Goal: Navigation & Orientation: Understand site structure

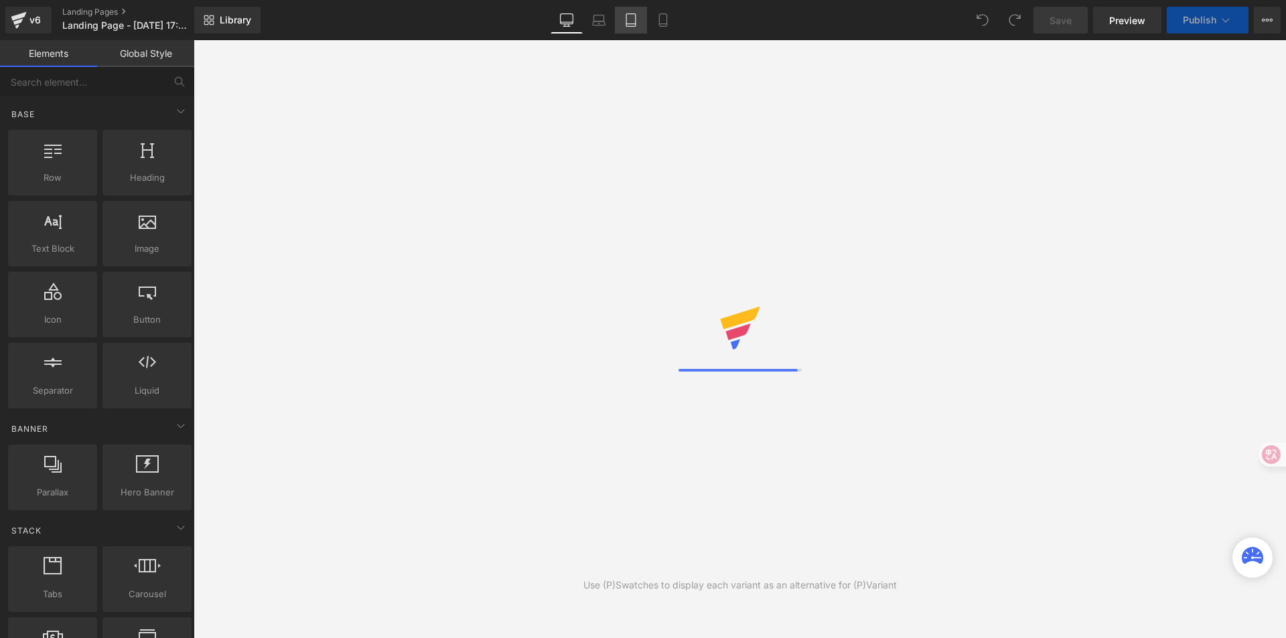
click at [632, 19] on icon at bounding box center [630, 19] width 13 height 13
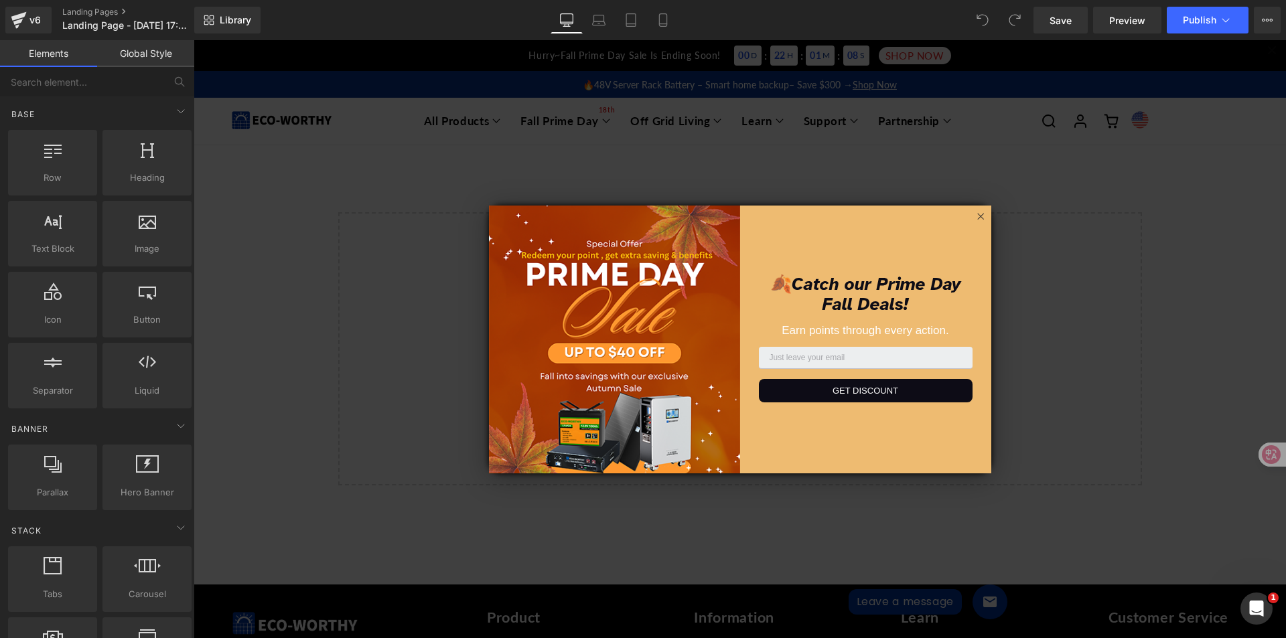
click at [967, 212] on div "🍂Catch our Prime Day Fall Deals! Earn points through every action. Paste Your C…" at bounding box center [865, 340] width 251 height 268
click at [975, 215] on icon at bounding box center [980, 216] width 12 height 12
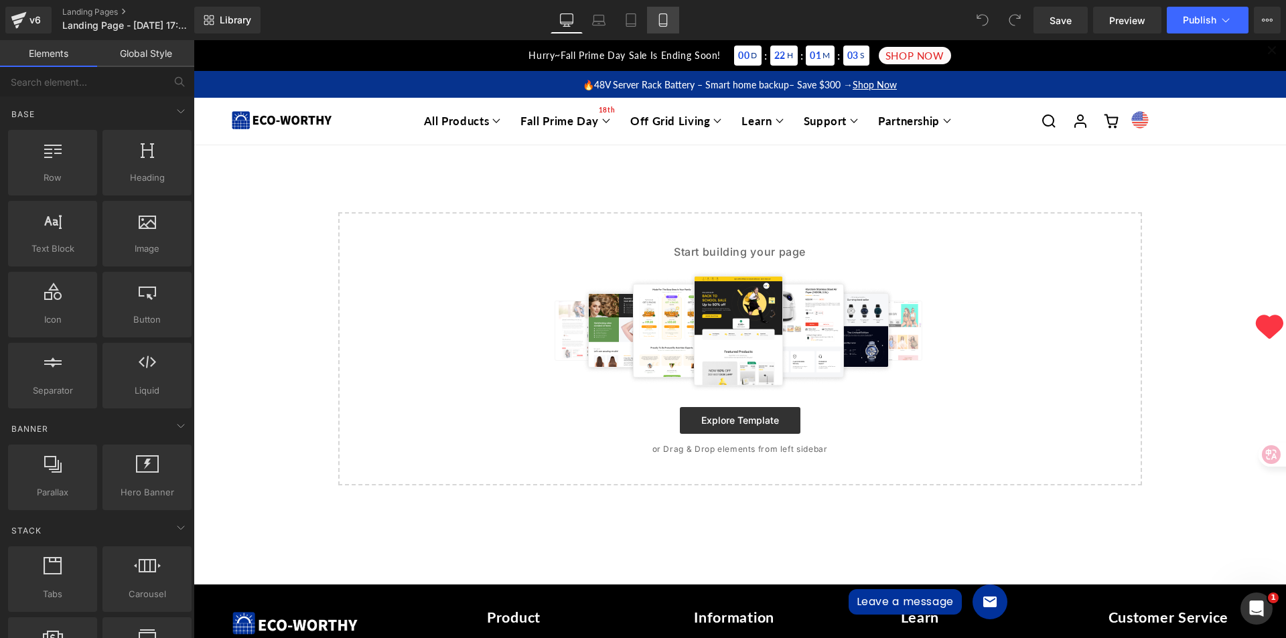
click at [664, 16] on icon at bounding box center [662, 19] width 13 height 13
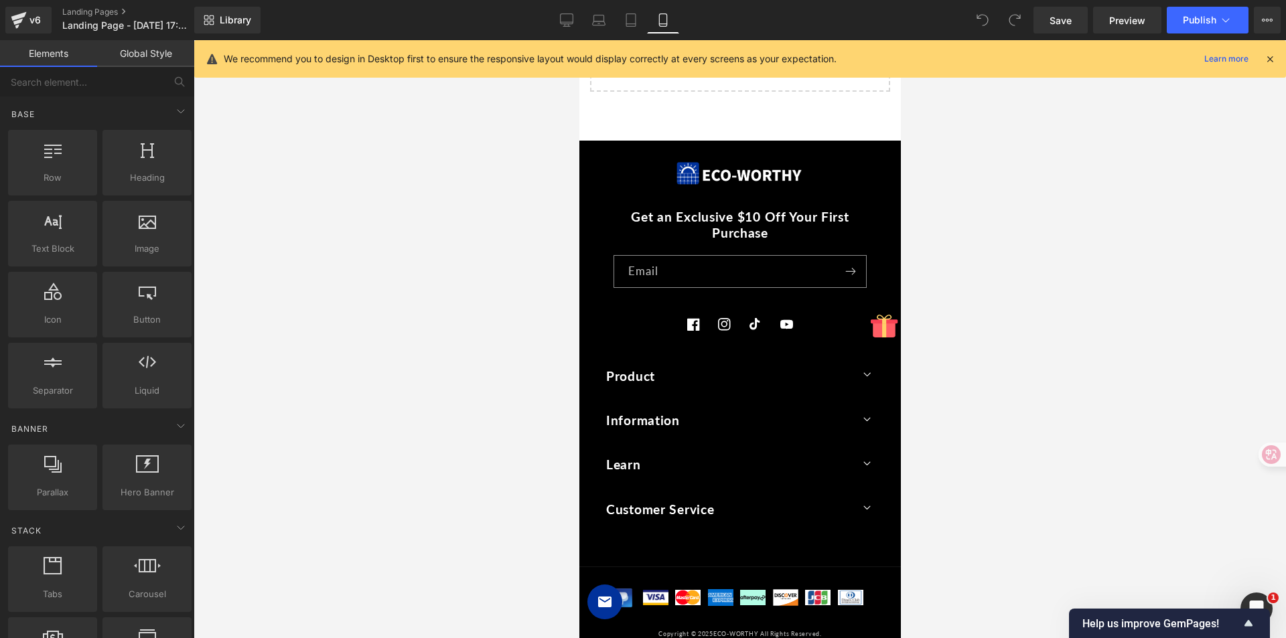
scroll to position [479, 0]
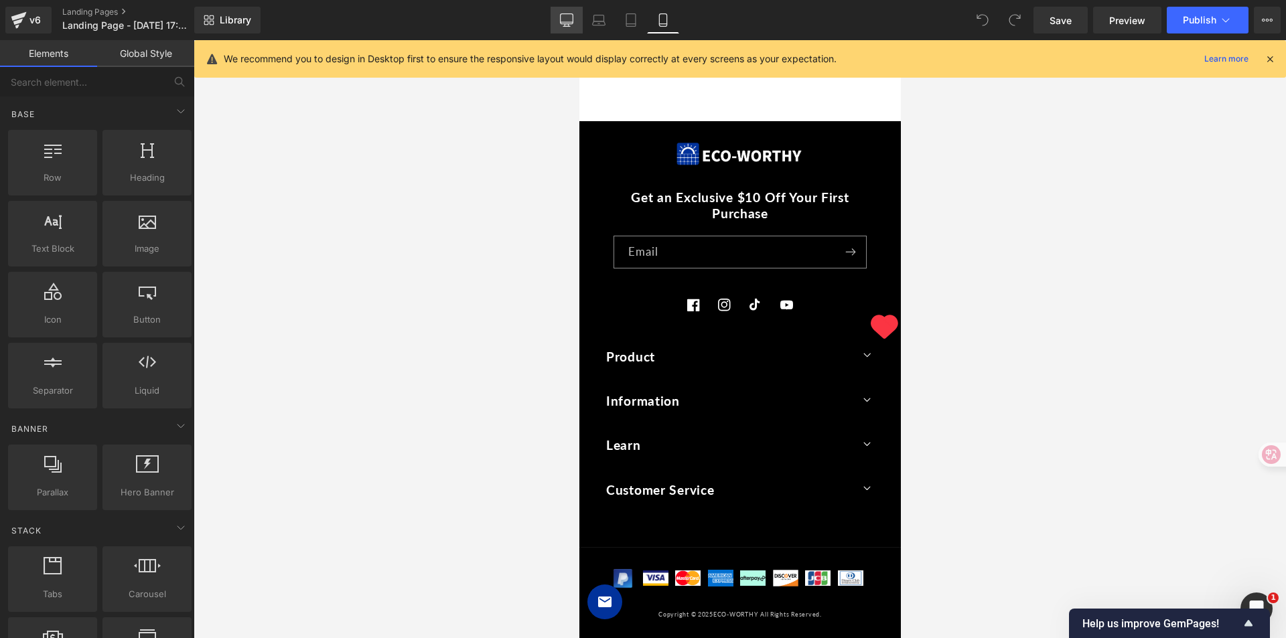
click at [565, 23] on icon at bounding box center [566, 19] width 13 height 13
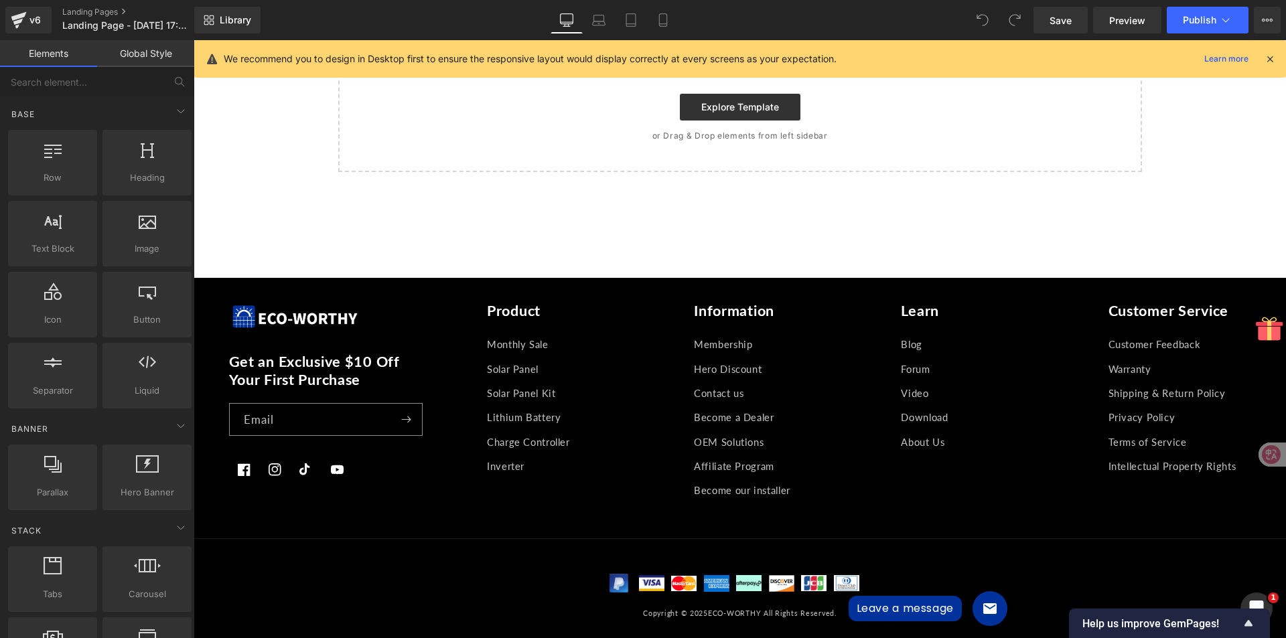
scroll to position [344, 0]
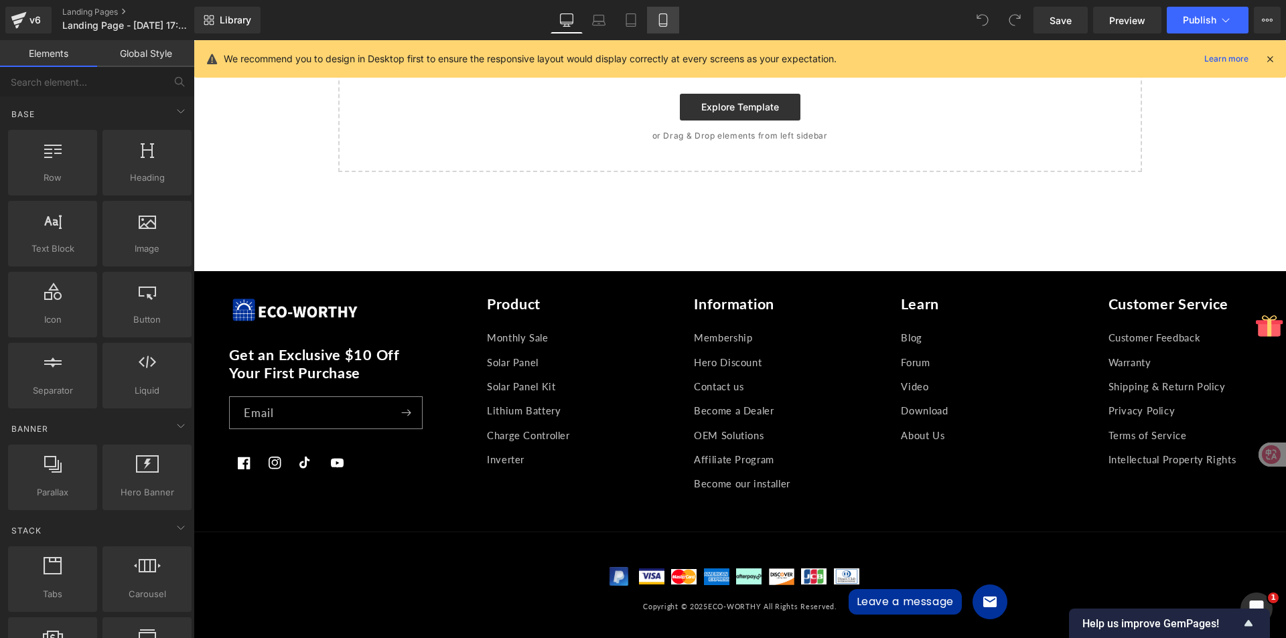
click at [668, 17] on icon at bounding box center [662, 19] width 13 height 13
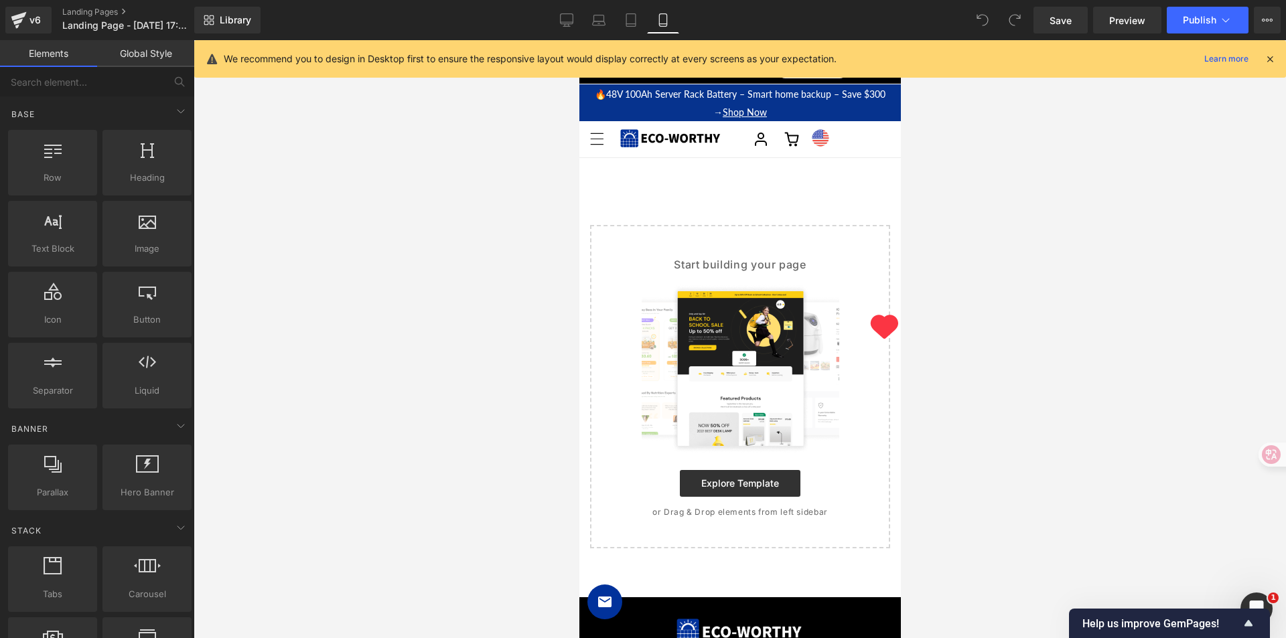
scroll to position [0, 0]
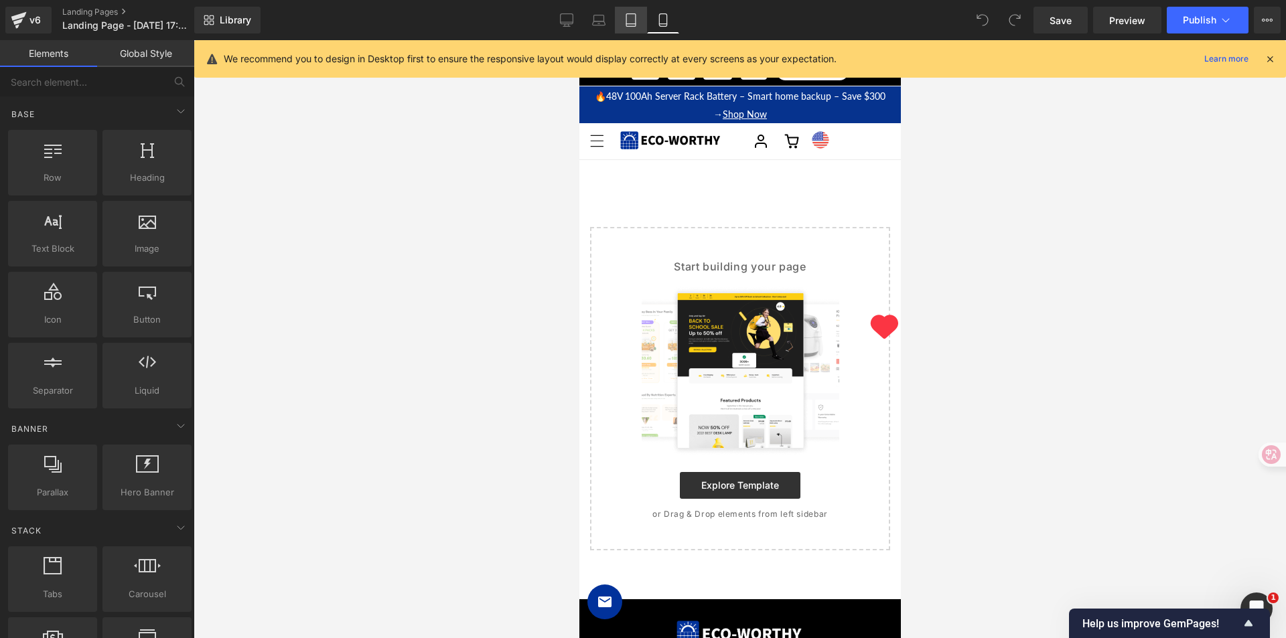
click at [634, 25] on icon at bounding box center [630, 19] width 13 height 13
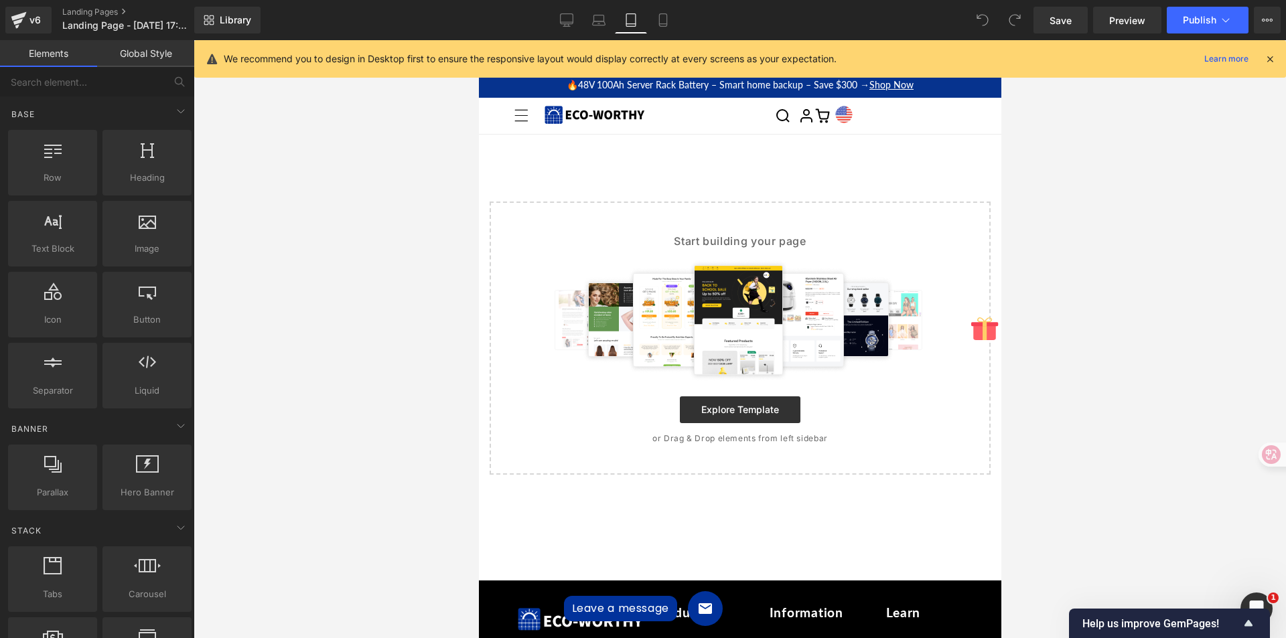
scroll to position [161, 0]
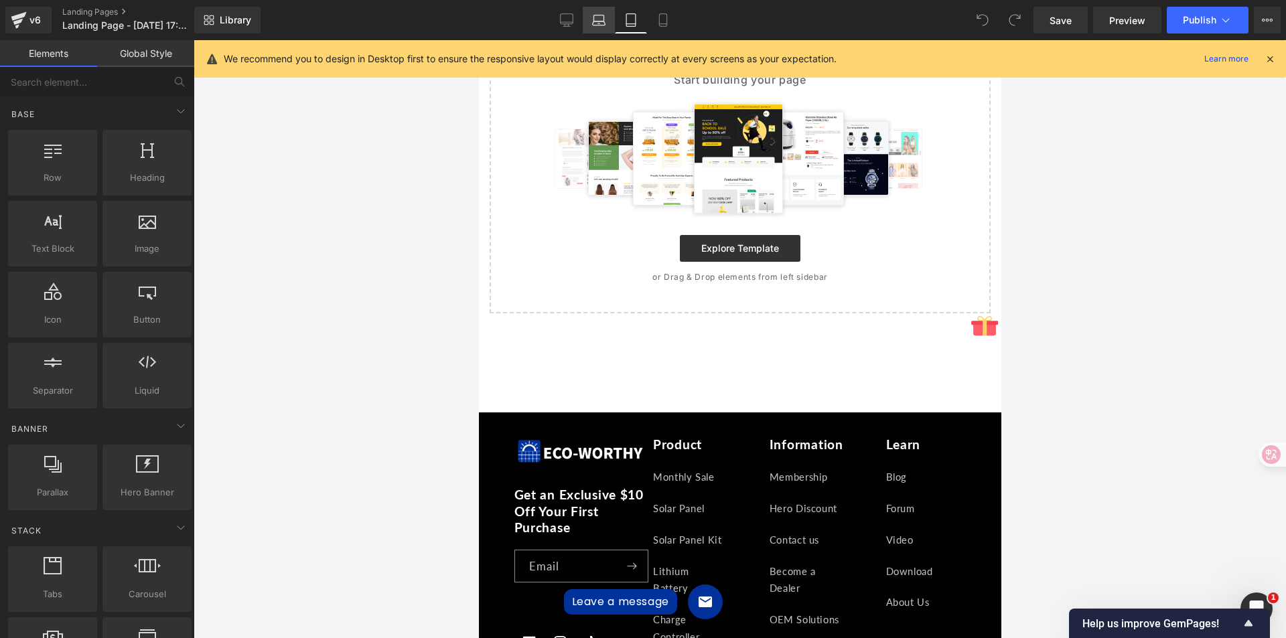
click at [603, 28] on link "Laptop" at bounding box center [599, 20] width 32 height 27
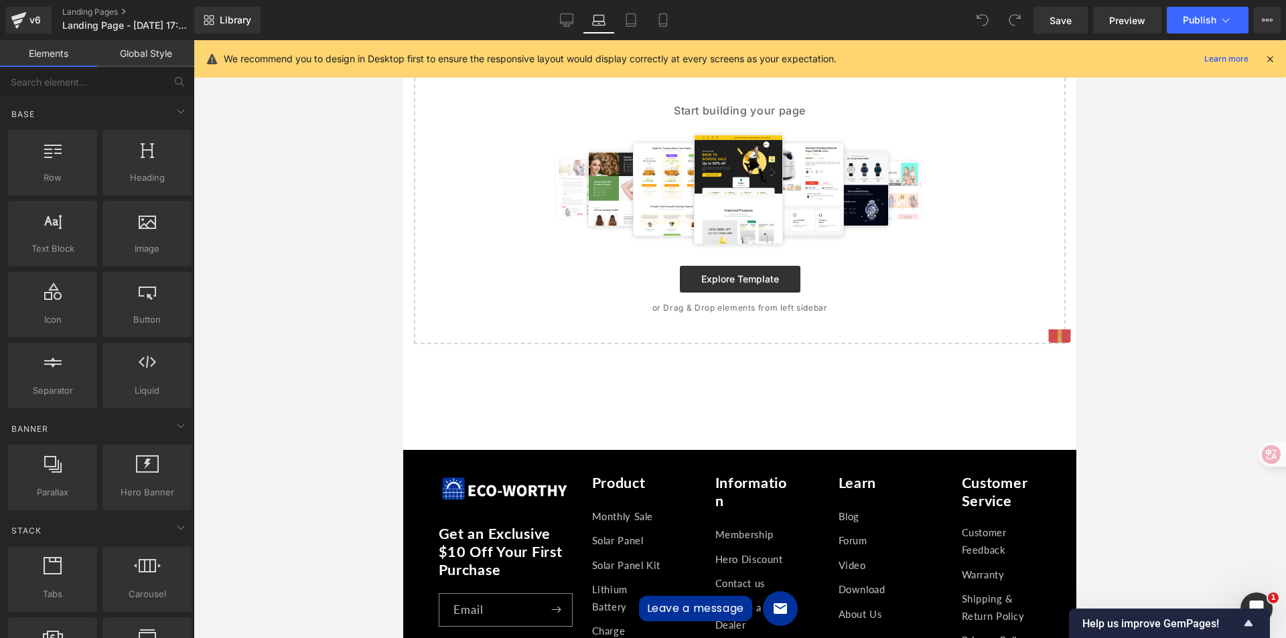
scroll to position [192, 0]
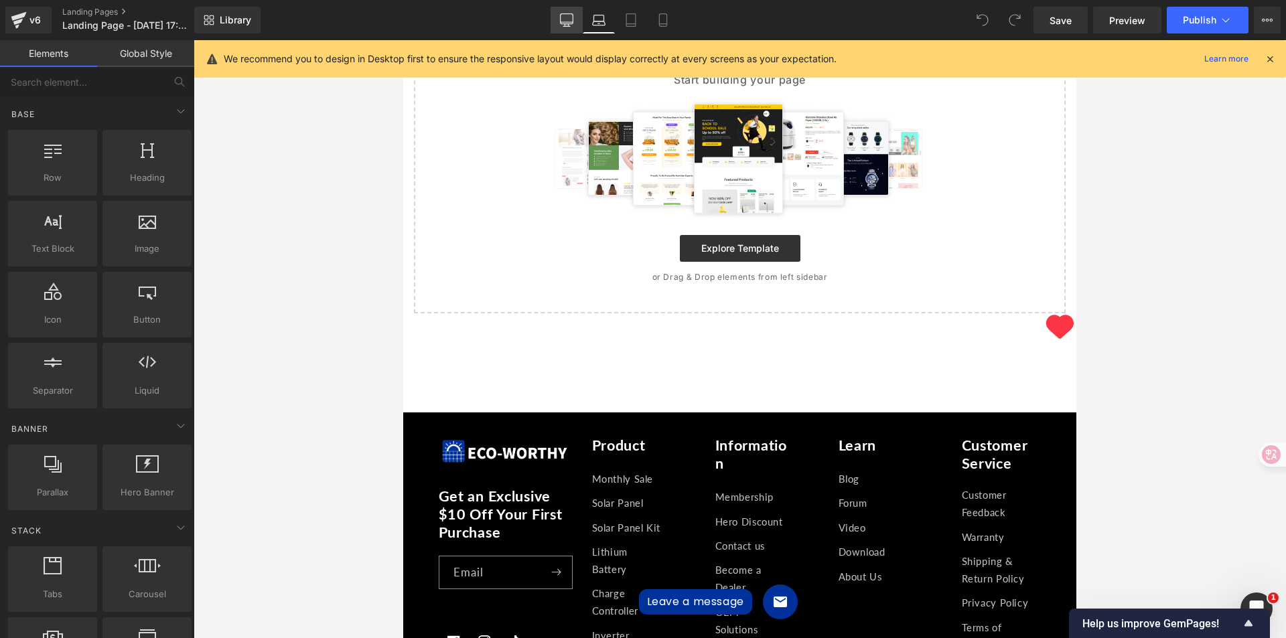
click at [559, 30] on link "Desktop" at bounding box center [566, 20] width 32 height 27
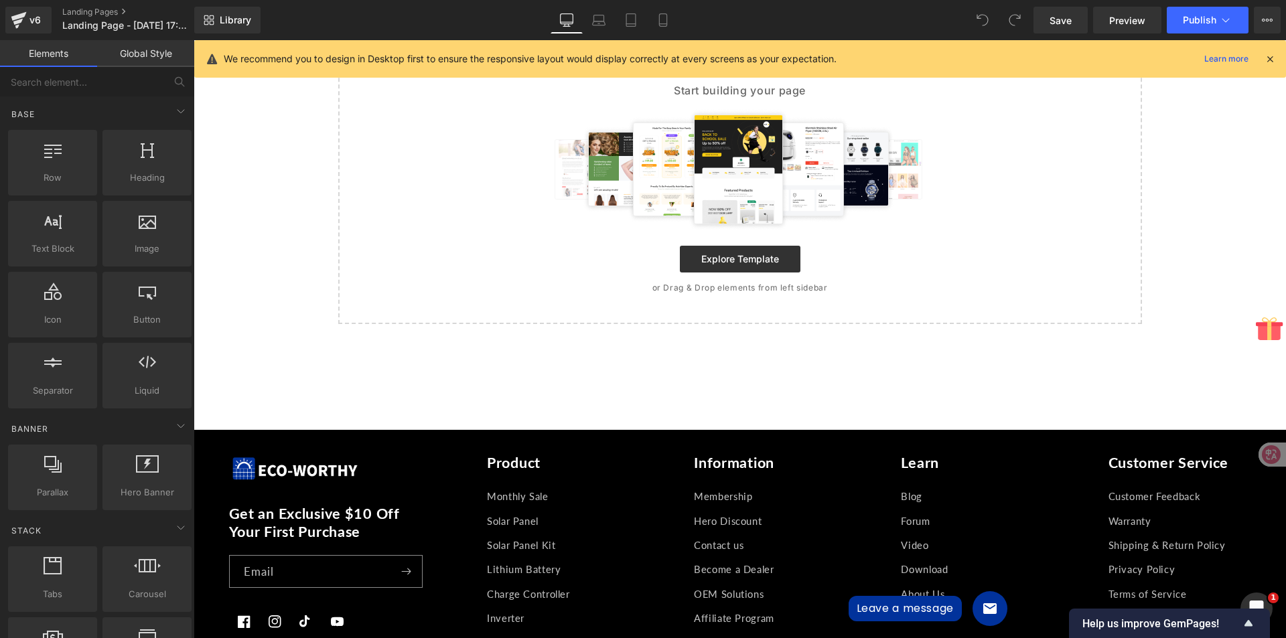
scroll to position [161, 0]
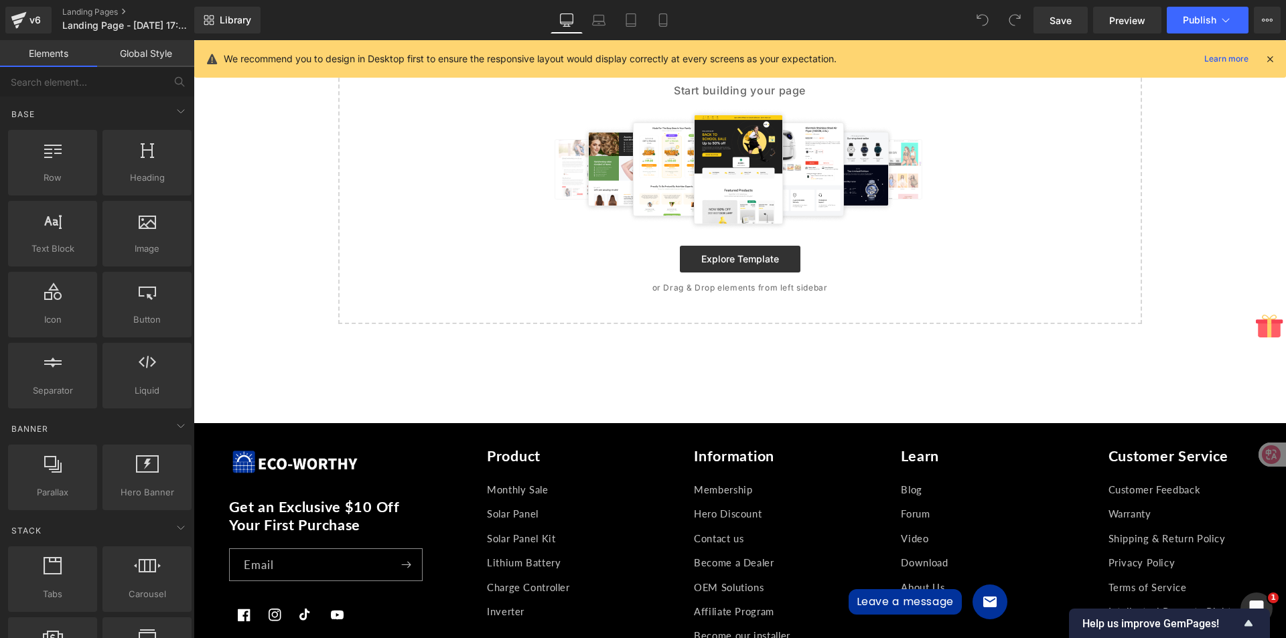
click at [136, 44] on link "Global Style" at bounding box center [145, 53] width 97 height 27
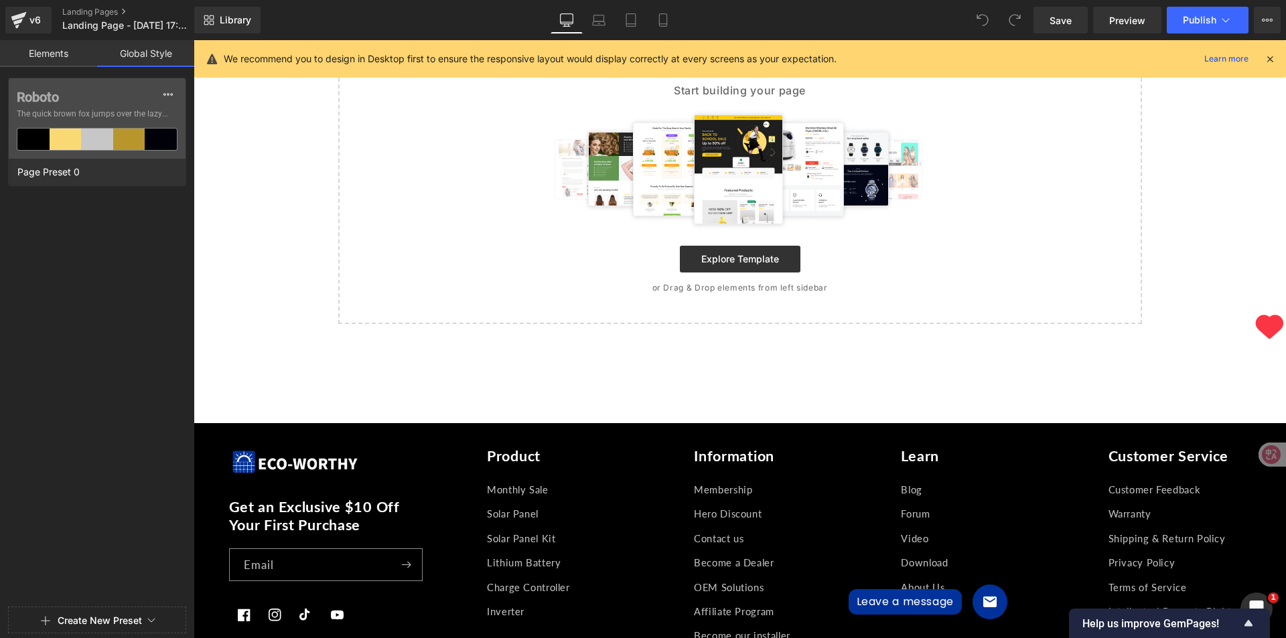
click at [63, 50] on link "Elements" at bounding box center [48, 53] width 97 height 27
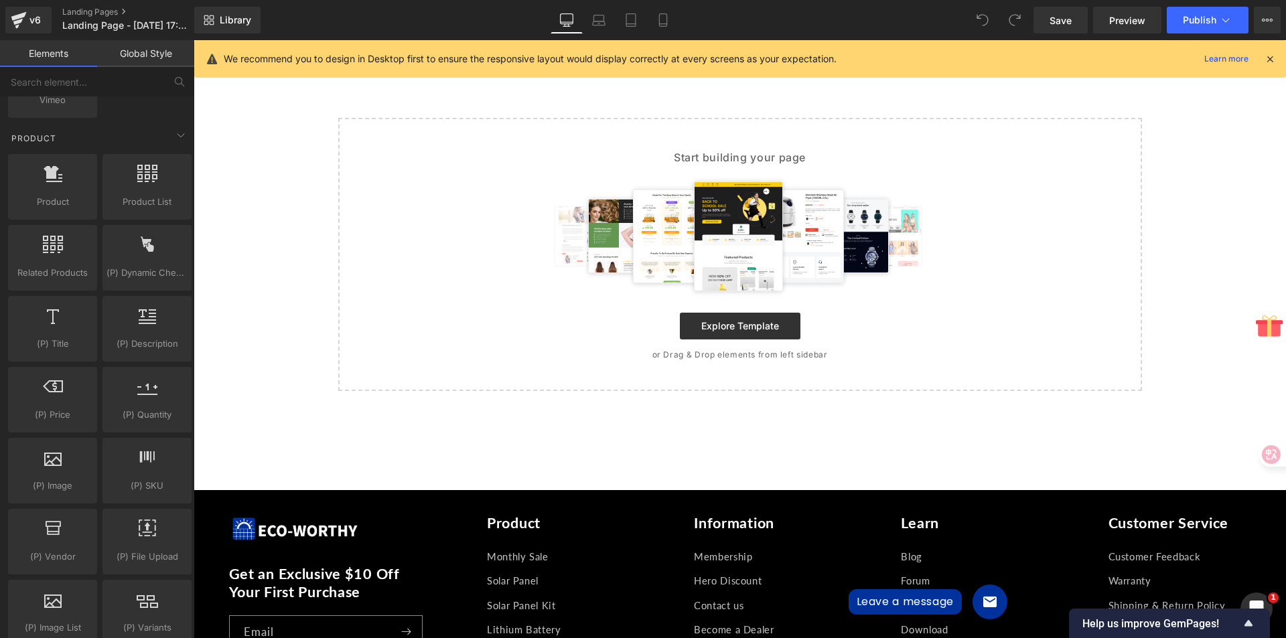
scroll to position [1138, 0]
